Goal: Navigation & Orientation: Find specific page/section

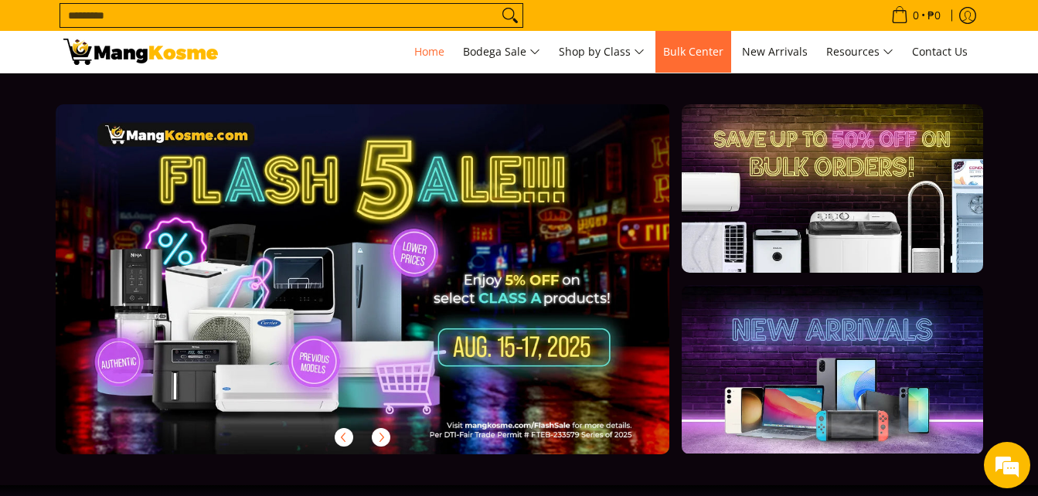
click at [686, 53] on span "Bulk Center" at bounding box center [693, 51] width 60 height 15
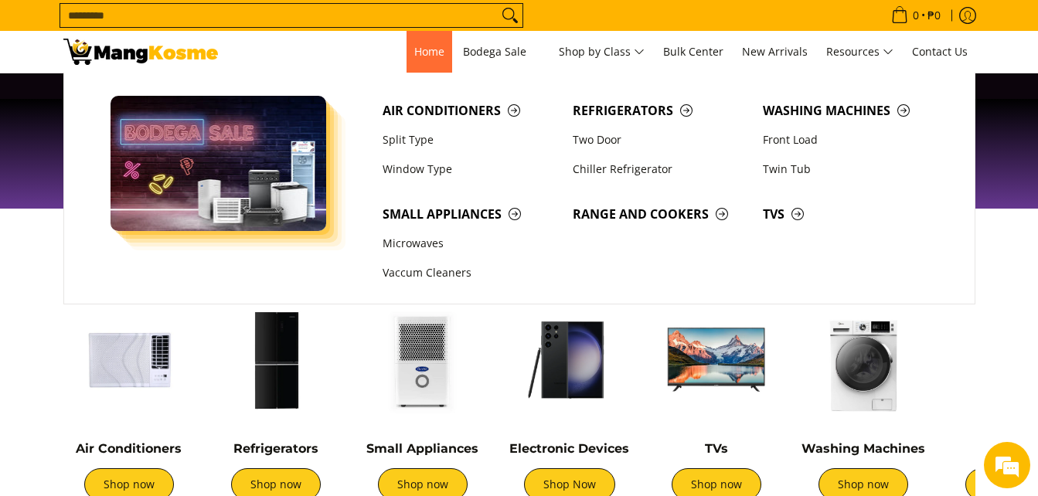
scroll to position [309, 0]
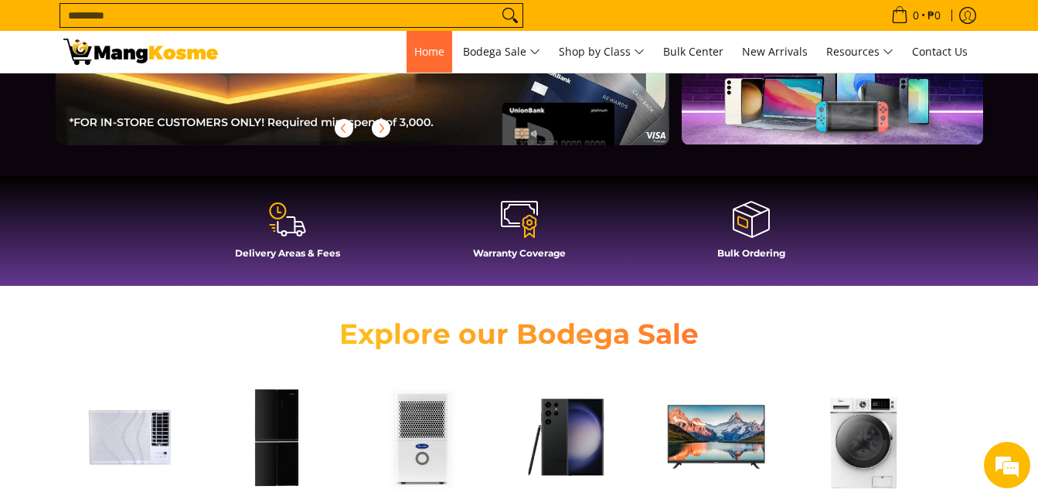
click at [431, 55] on span "Home" at bounding box center [429, 51] width 30 height 15
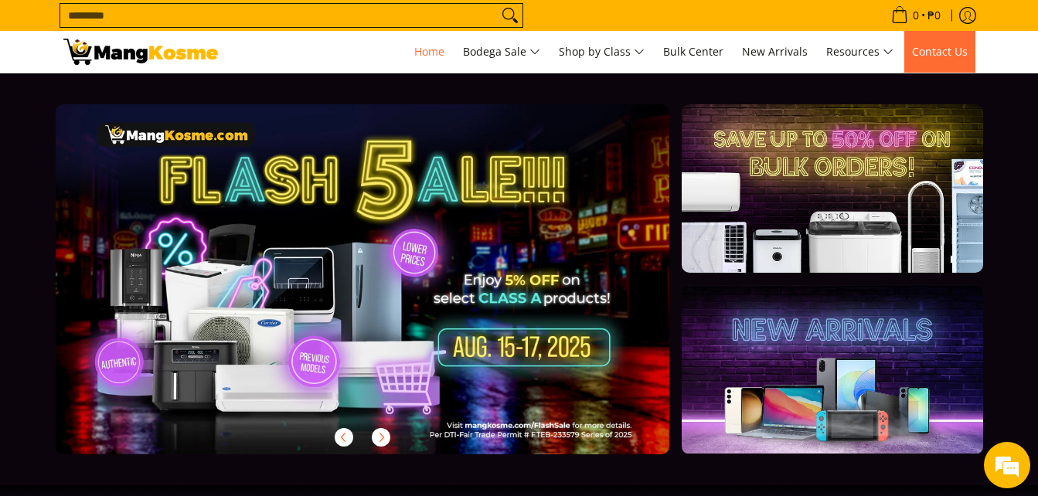
click at [941, 49] on span "Contact Us" at bounding box center [940, 51] width 56 height 15
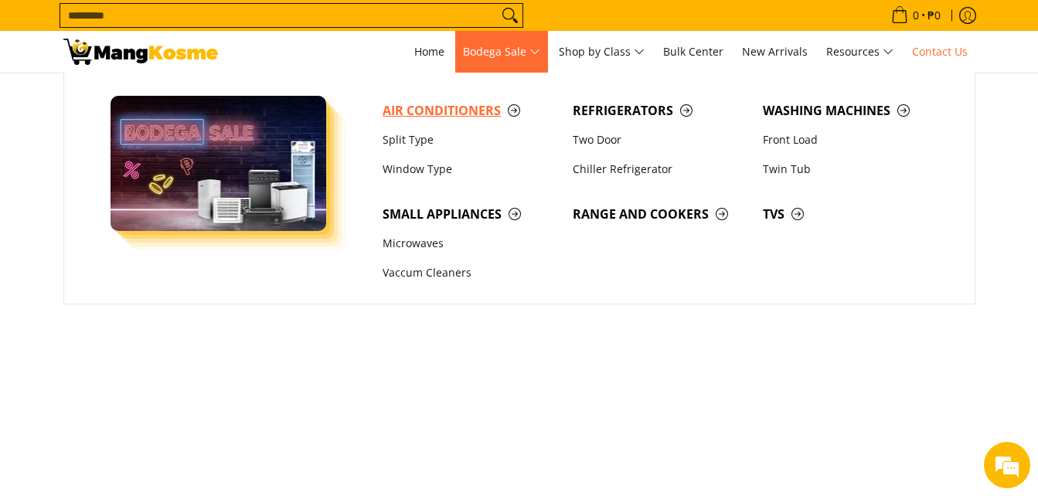
click at [424, 113] on span "Air Conditioners" at bounding box center [470, 110] width 175 height 19
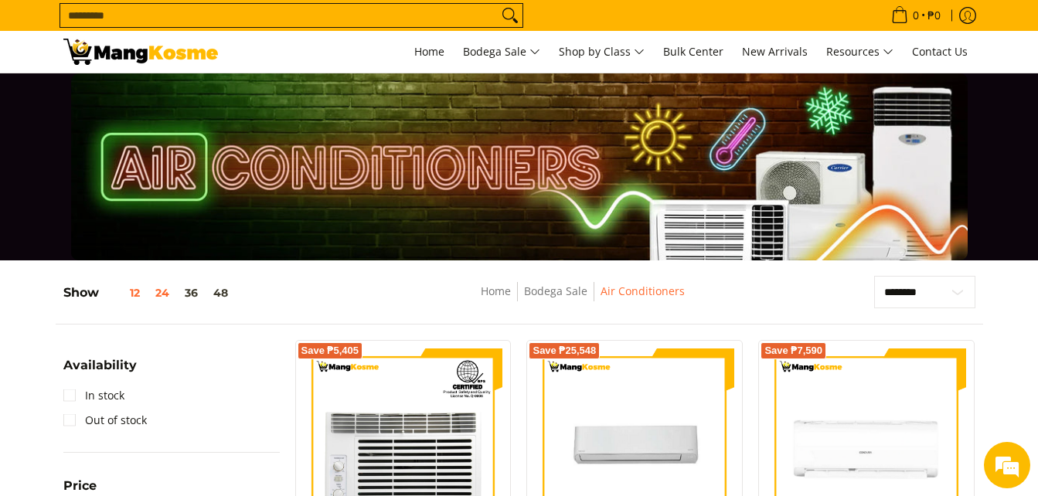
click at [131, 296] on button "12" at bounding box center [123, 293] width 49 height 12
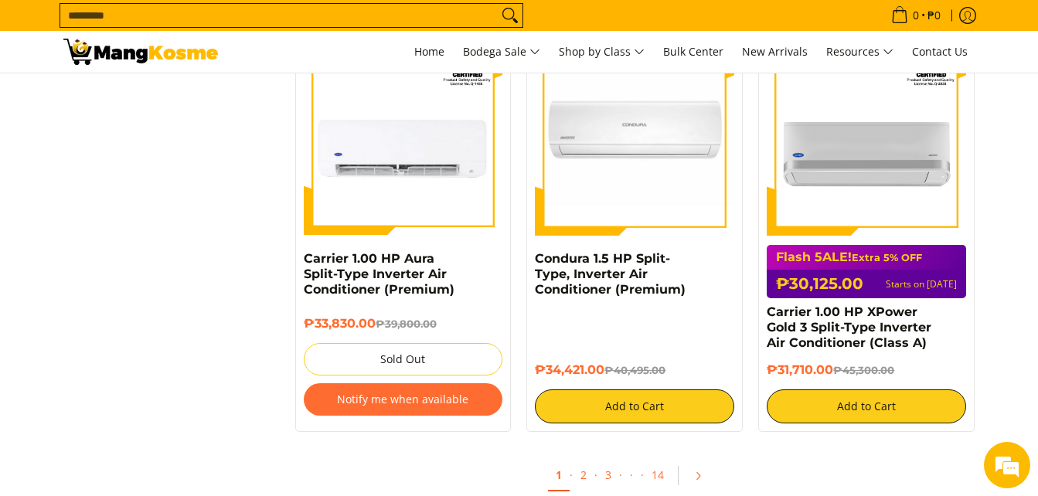
scroll to position [1671, 0]
